Goal: Task Accomplishment & Management: Use online tool/utility

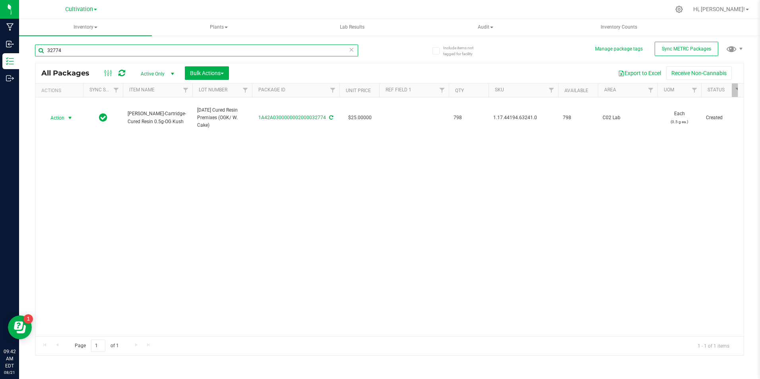
click at [63, 46] on input "32774" at bounding box center [196, 51] width 323 height 12
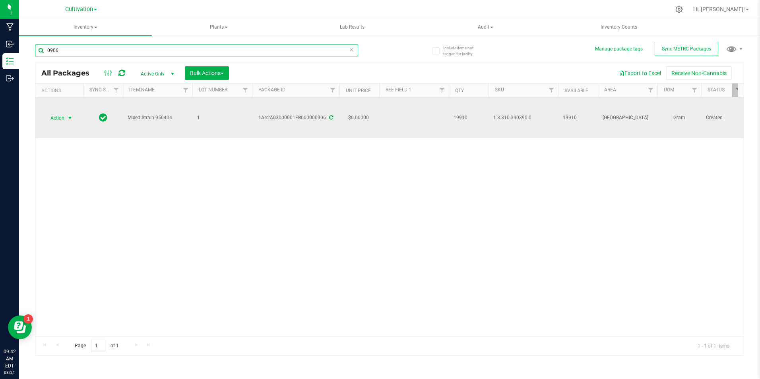
type input "0906"
click at [58, 121] on span "Action" at bounding box center [53, 117] width 21 height 11
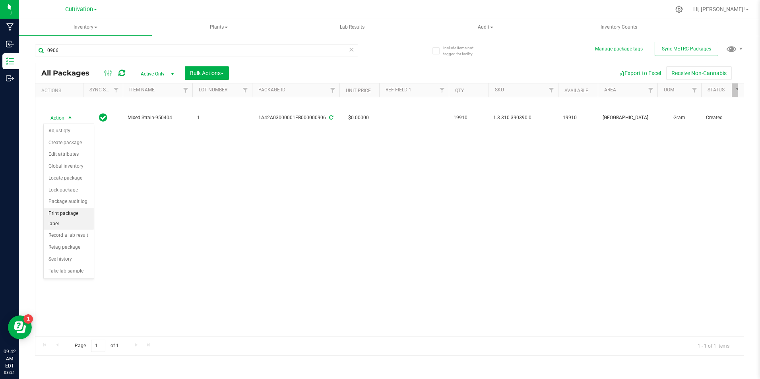
click at [84, 217] on li "Print package label" at bounding box center [69, 219] width 50 height 22
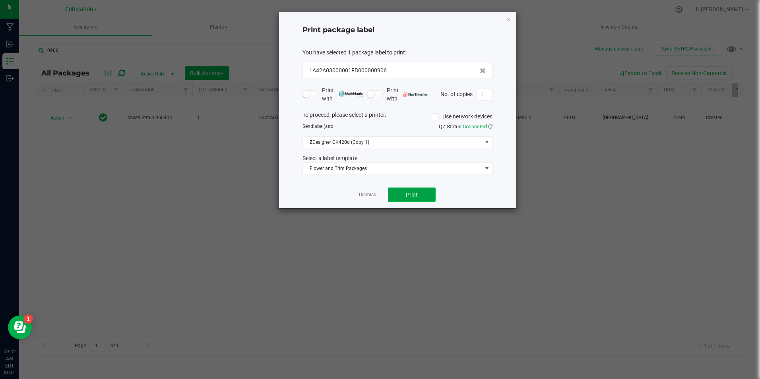
click at [399, 192] on button "Print" at bounding box center [412, 195] width 48 height 14
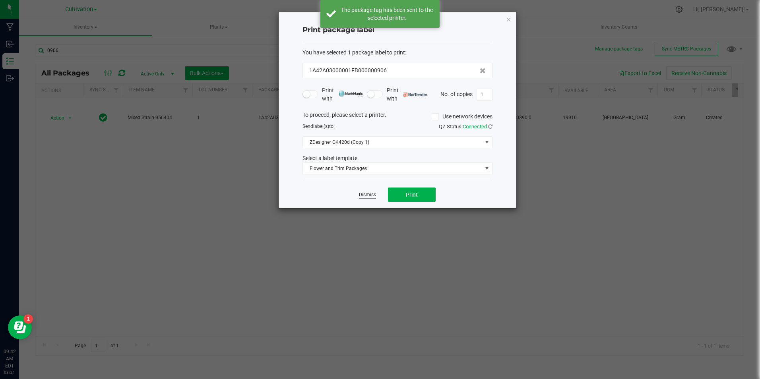
click at [371, 197] on link "Dismiss" at bounding box center [367, 195] width 17 height 7
